Goal: Check status: Check status

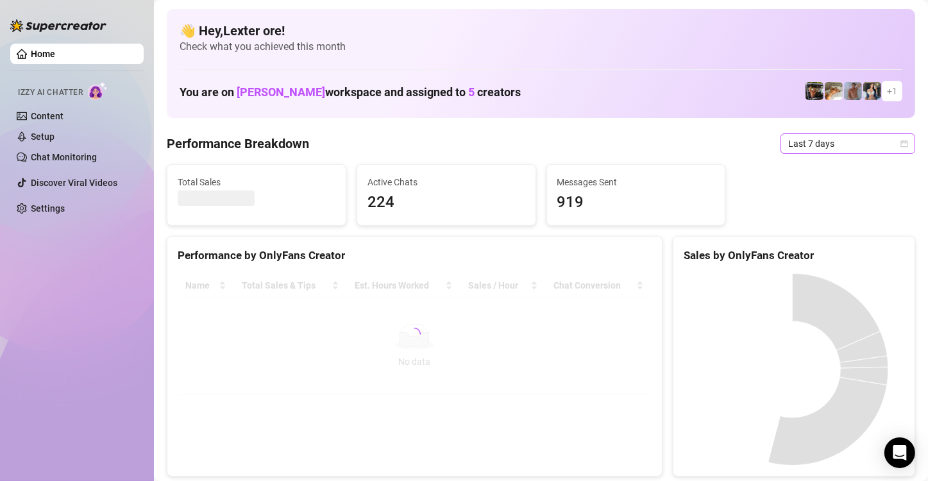
click at [888, 140] on span "Last 7 days" at bounding box center [847, 143] width 119 height 19
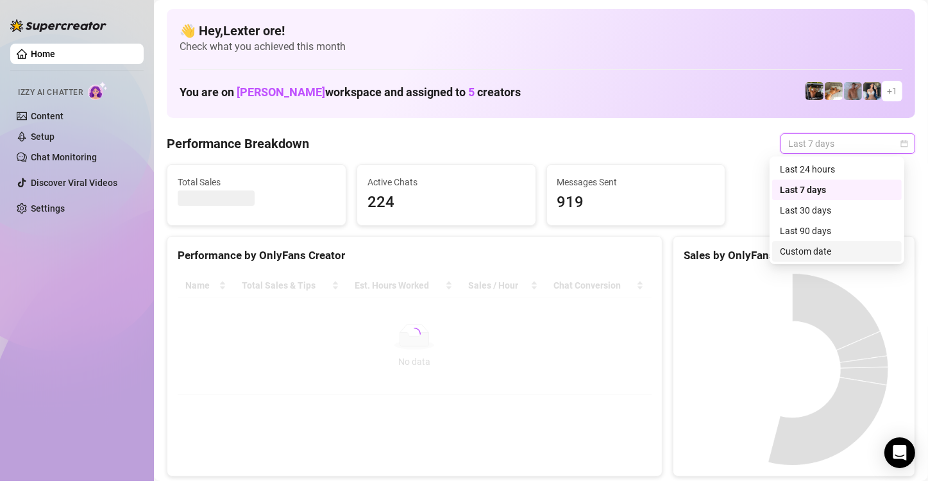
click at [792, 256] on div "Custom date" at bounding box center [837, 251] width 114 height 14
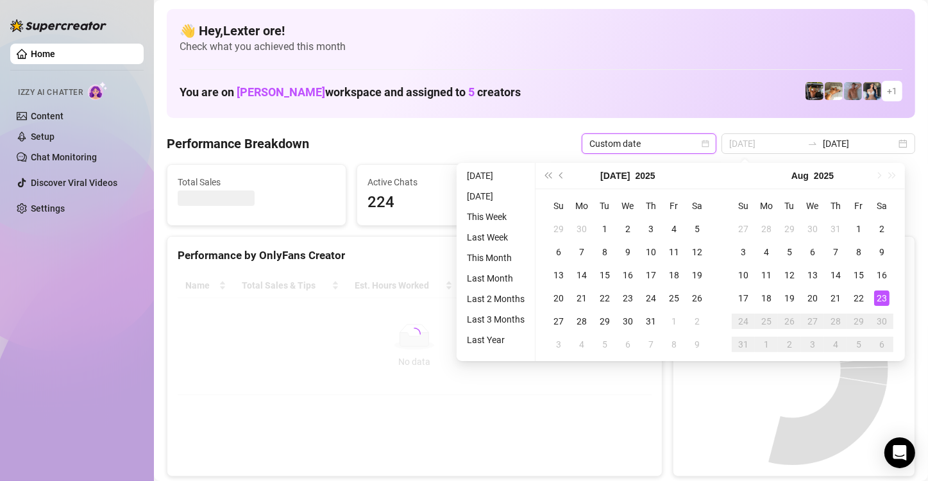
type input "[DATE]"
click at [882, 298] on div "23" at bounding box center [881, 298] width 15 height 15
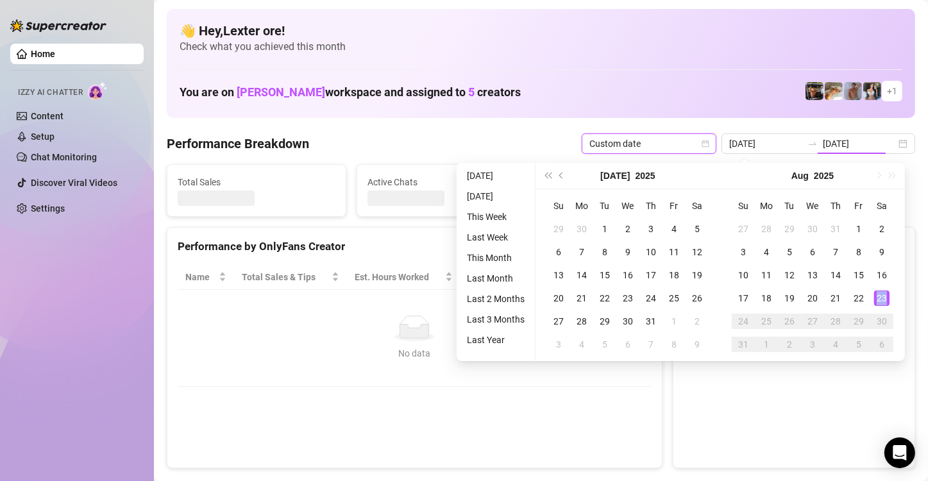
type input "[DATE]"
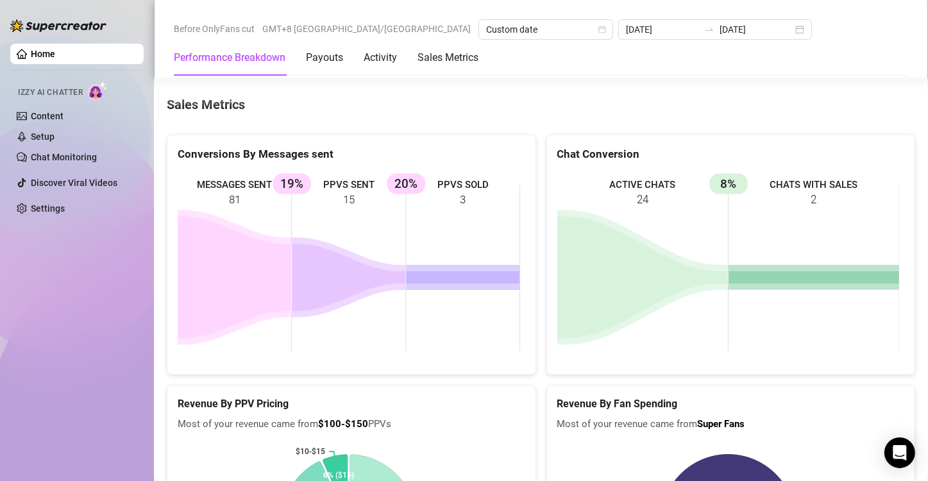
scroll to position [1667, 0]
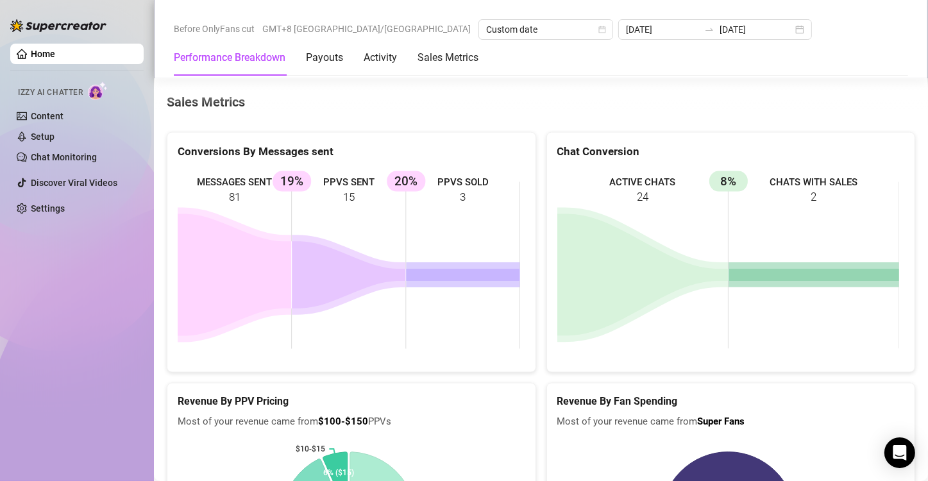
drag, startPoint x: 358, startPoint y: 206, endPoint x: 341, endPoint y: 203, distance: 17.5
click at [341, 203] on rect at bounding box center [349, 265] width 342 height 192
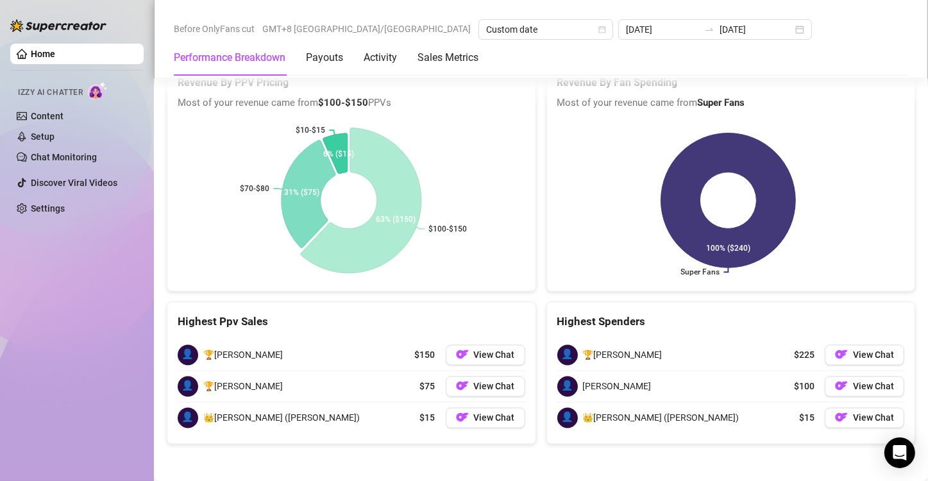
scroll to position [1989, 0]
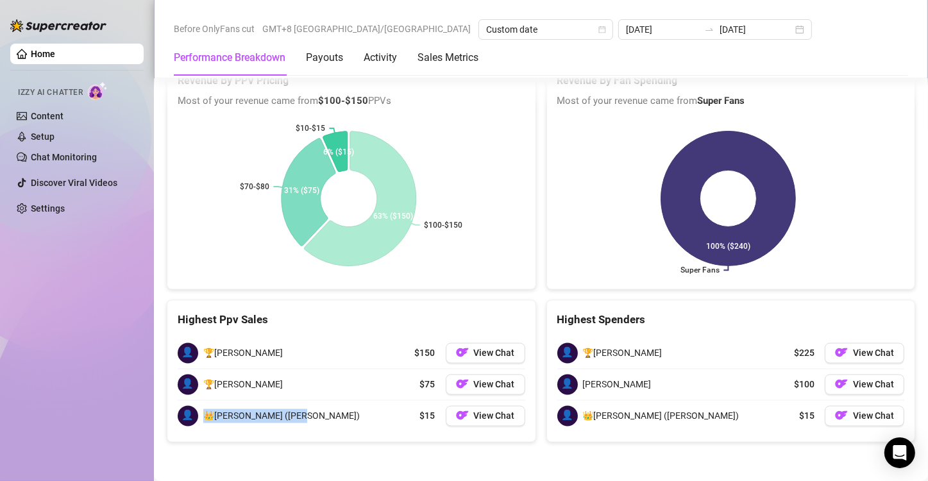
drag, startPoint x: 328, startPoint y: 416, endPoint x: 206, endPoint y: 426, distance: 122.3
click at [206, 426] on div "👤 👑[PERSON_NAME] ([PERSON_NAME]) $15 View Chat" at bounding box center [352, 416] width 348 height 31
copy span "👑[PERSON_NAME] ([PERSON_NAME])"
